Goal: Navigation & Orientation: Find specific page/section

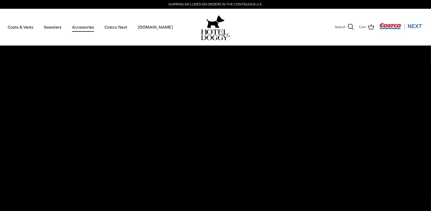
click at [78, 27] on link "Accessories" at bounding box center [82, 27] width 31 height 18
